Goal: Task Accomplishment & Management: Manage account settings

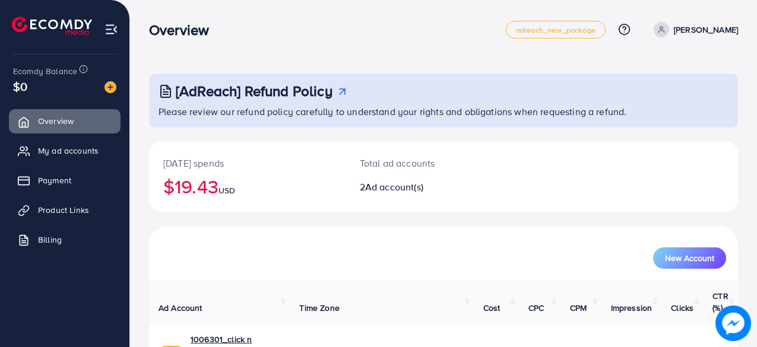
scroll to position [107, 0]
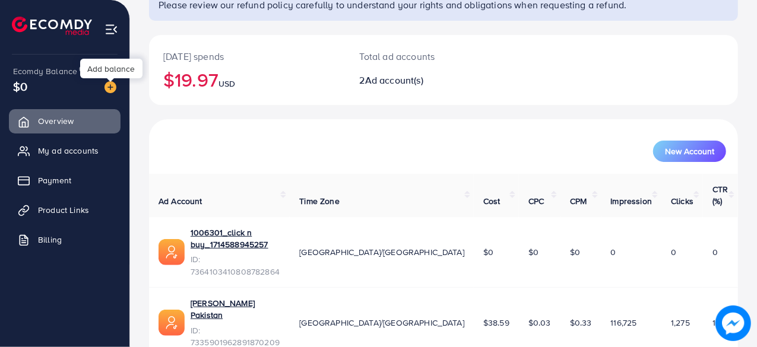
click at [110, 91] on img at bounding box center [111, 87] width 12 height 12
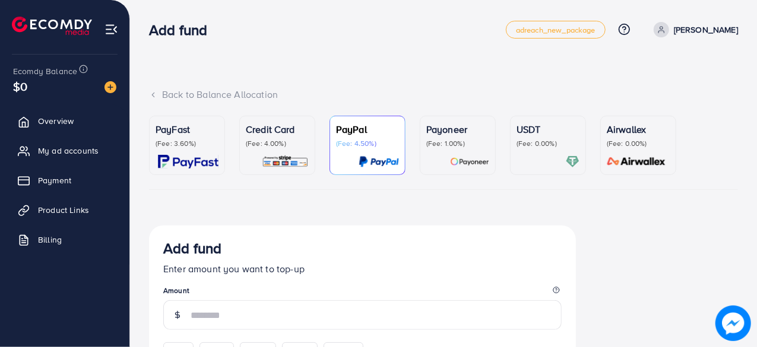
click at [297, 137] on div "Credit Card (Fee: 4.00%)" at bounding box center [277, 135] width 63 height 26
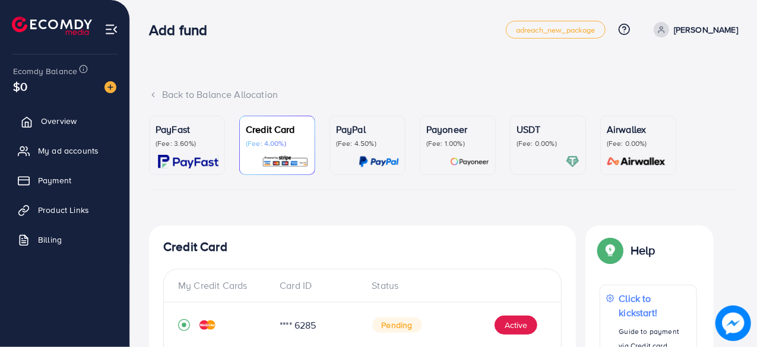
click at [61, 122] on span "Overview" at bounding box center [59, 121] width 36 height 12
